Goal: Check status

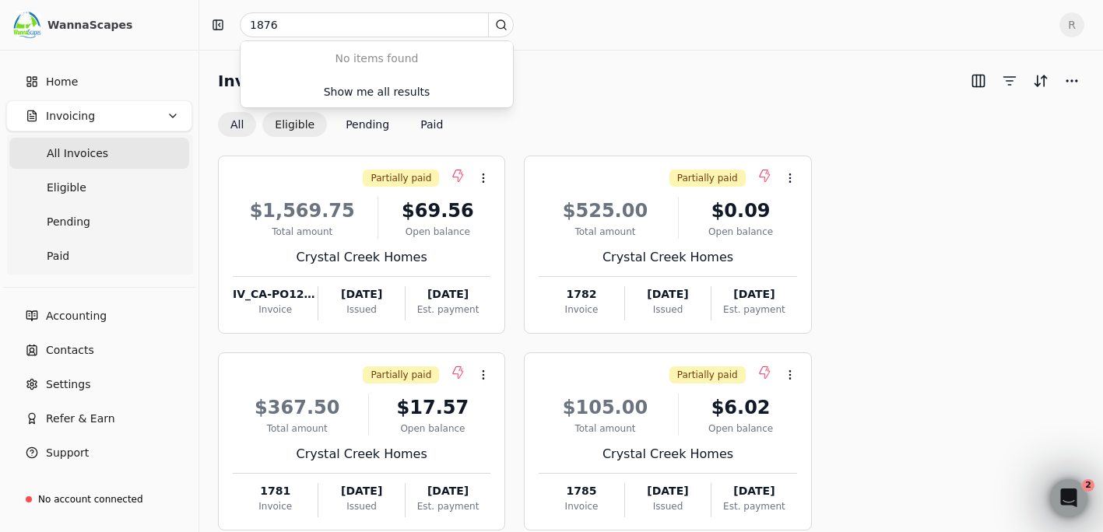
click at [277, 114] on button "Eligible" at bounding box center [294, 124] width 65 height 25
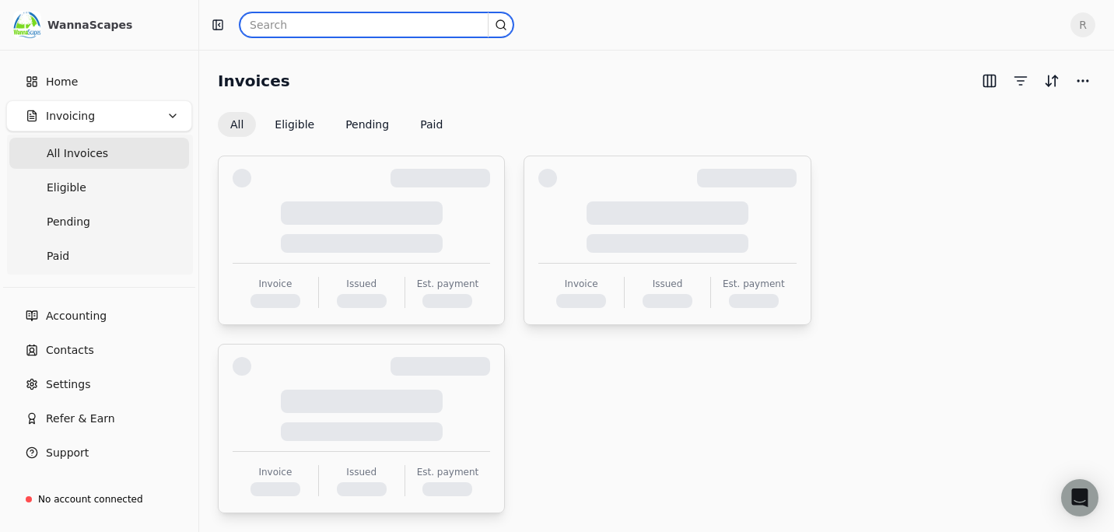
click at [294, 26] on input "text" at bounding box center [377, 24] width 274 height 25
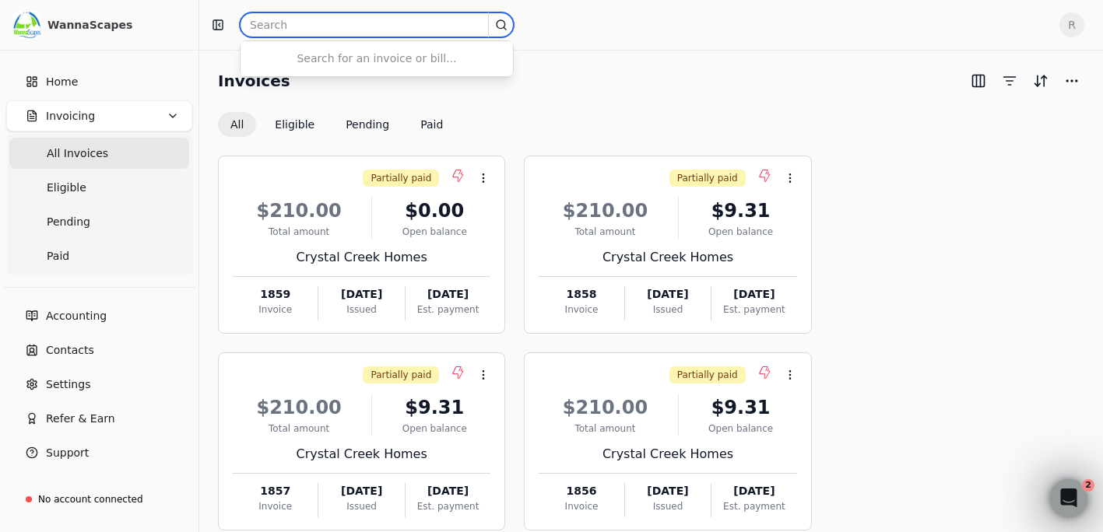
paste input "119640"
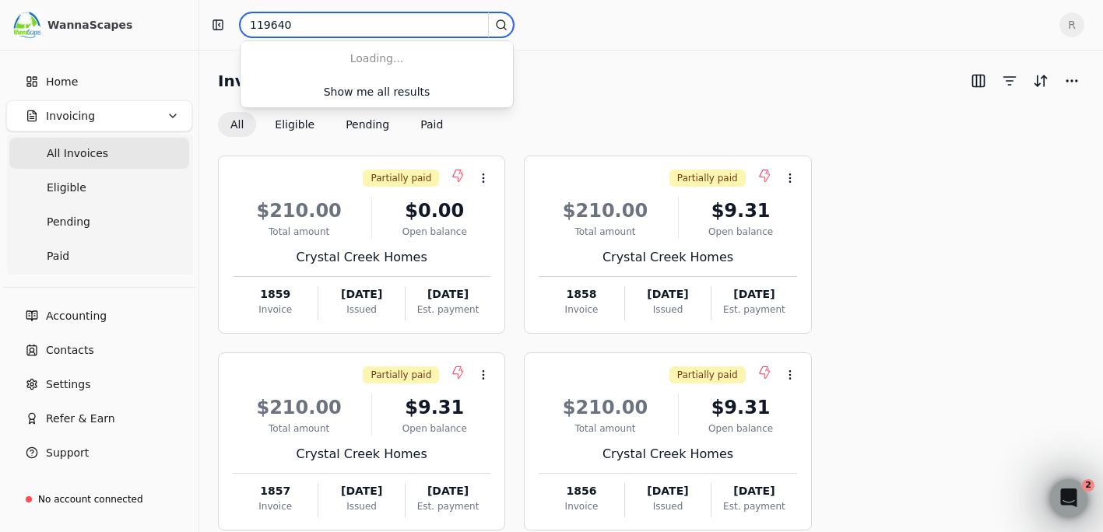
type input "119640"
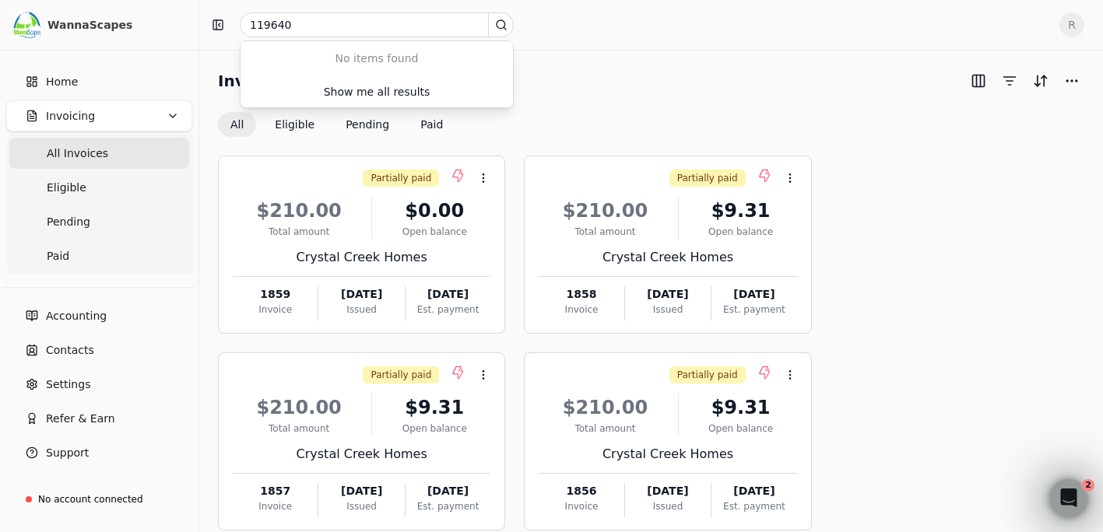
click at [298, 117] on button "Eligible" at bounding box center [294, 124] width 65 height 25
click at [296, 123] on button "Eligible" at bounding box center [294, 124] width 65 height 25
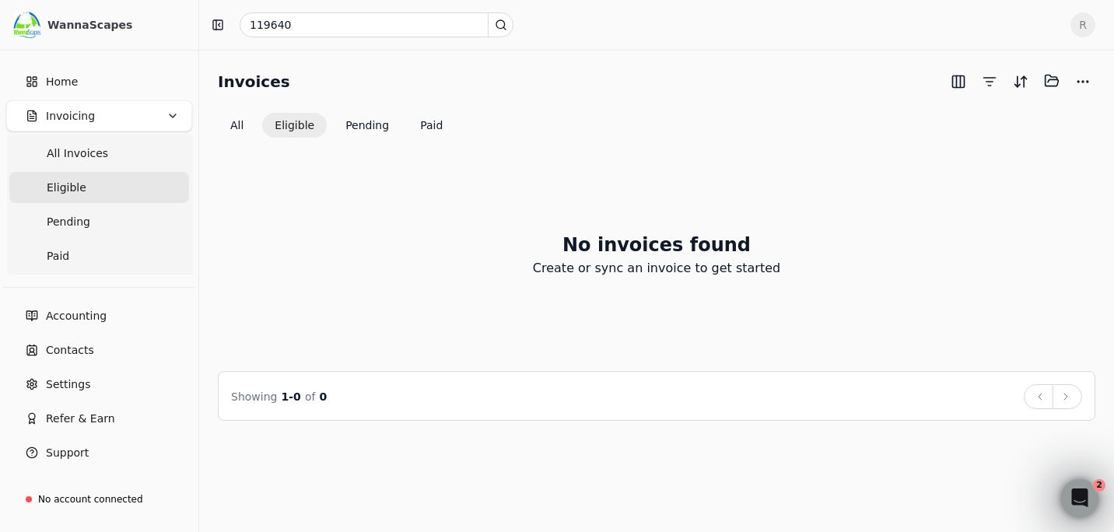
click at [288, 118] on button "Eligible" at bounding box center [294, 125] width 65 height 25
click at [483, 242] on div "No invoices found Create or sync an invoice to get started" at bounding box center [657, 254] width 878 height 196
